Goal: Information Seeking & Learning: Check status

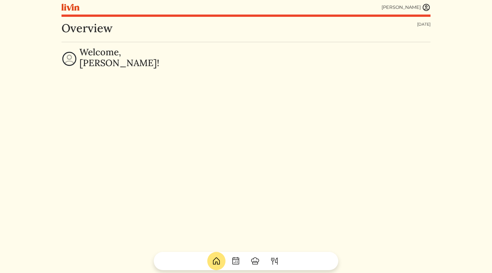
click at [426, 9] on img at bounding box center [426, 7] width 9 height 9
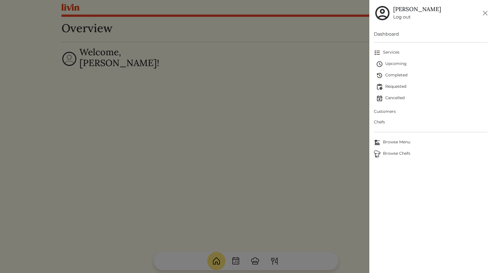
click at [388, 109] on span "Customers" at bounding box center [431, 111] width 114 height 6
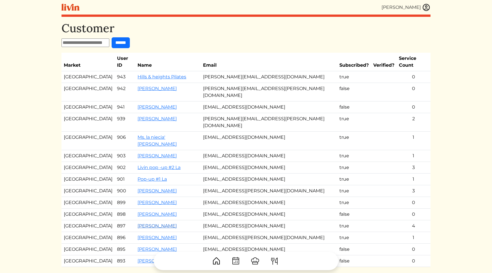
click at [154, 223] on link "[PERSON_NAME]" at bounding box center [157, 225] width 39 height 5
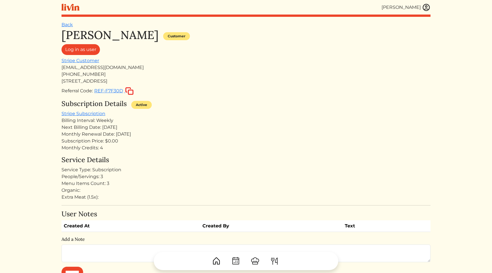
click at [212, 140] on div "Subscription Price: $0.00" at bounding box center [246, 141] width 369 height 7
click at [84, 113] on link "Stripe Subscription" at bounding box center [84, 113] width 44 height 5
click at [310, 93] on div "Referral Code: REF-F7F30D" at bounding box center [246, 91] width 369 height 8
click at [238, 152] on div "[PERSON_NAME] Customer Log in as user Stripe Customer [EMAIL_ADDRESS][DOMAIN_NA…" at bounding box center [246, 275] width 369 height 494
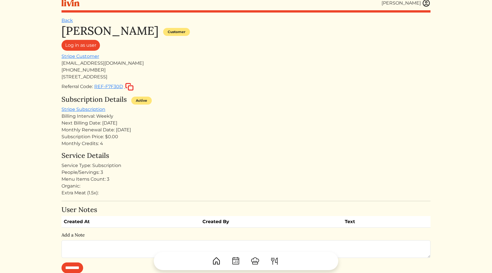
scroll to position [7, 0]
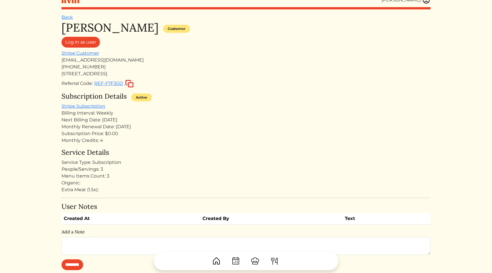
click at [362, 112] on div "Billing Interval: Weekly" at bounding box center [246, 113] width 369 height 7
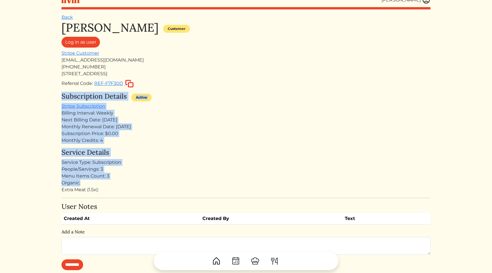
drag, startPoint x: 263, startPoint y: 81, endPoint x: 265, endPoint y: 184, distance: 102.8
click at [265, 184] on div "[PERSON_NAME] Customer Log in as user Stripe Customer [EMAIL_ADDRESS][DOMAIN_NA…" at bounding box center [246, 268] width 369 height 494
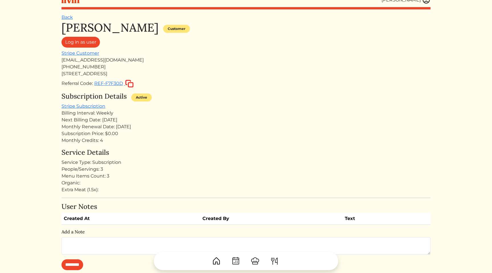
click at [253, 182] on div "Organic:" at bounding box center [246, 182] width 369 height 7
click at [226, 102] on div "Subscription Details Active" at bounding box center [246, 97] width 369 height 11
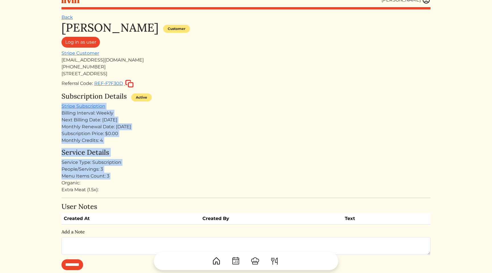
drag, startPoint x: 226, startPoint y: 102, endPoint x: 233, endPoint y: 176, distance: 74.0
click at [233, 176] on div "[PERSON_NAME] Customer Log in as user Stripe Customer [EMAIL_ADDRESS][DOMAIN_NA…" at bounding box center [246, 268] width 369 height 494
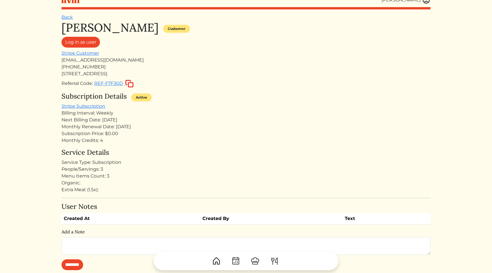
click at [217, 183] on div "Organic:" at bounding box center [246, 182] width 369 height 7
click at [279, 116] on div "Next Billing Date: [DATE]" at bounding box center [246, 119] width 369 height 7
